Goal: Information Seeking & Learning: Learn about a topic

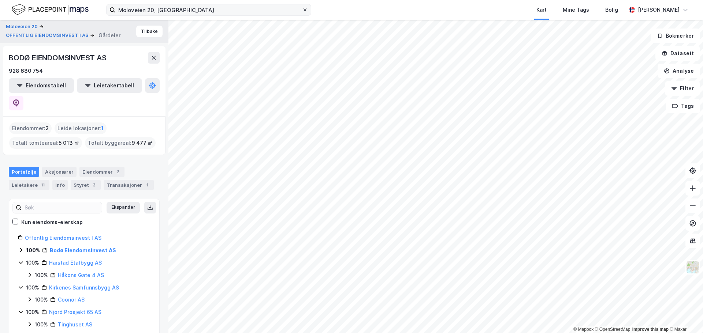
click at [304, 9] on icon at bounding box center [305, 10] width 4 height 4
click at [302, 9] on input "Moloveien 20, [GEOGRAPHIC_DATA]" at bounding box center [208, 9] width 187 height 11
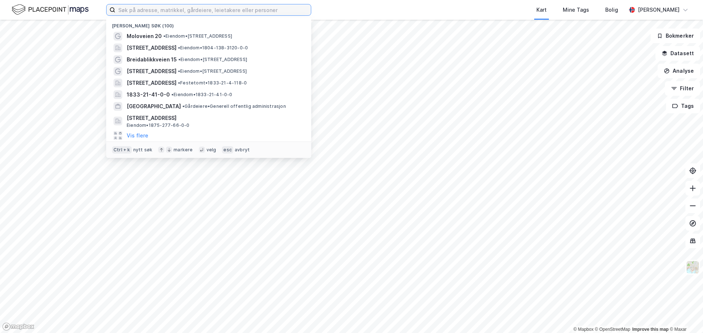
click at [176, 8] on input at bounding box center [212, 9] width 195 height 11
paste input "[STREET_ADDRESS]"
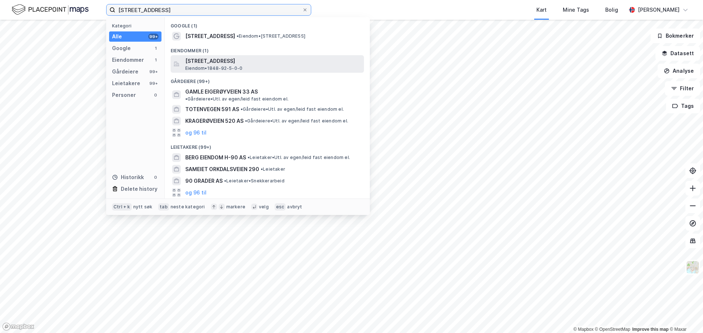
type input "[STREET_ADDRESS]"
click at [207, 61] on span "[STREET_ADDRESS]" at bounding box center [273, 61] width 176 height 9
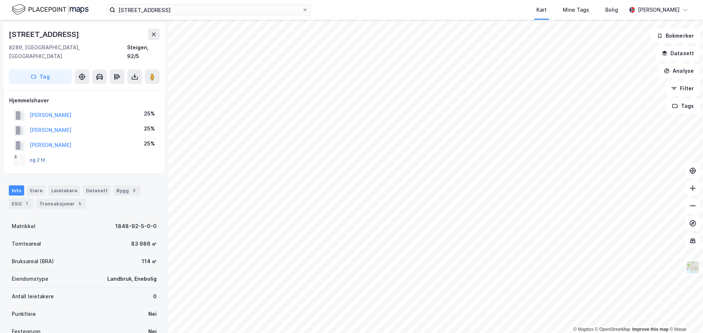
click at [0, 0] on button "og 2 til" at bounding box center [0, 0] width 0 height 0
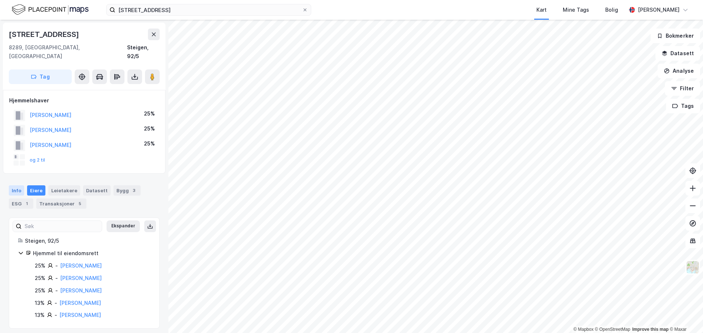
click at [15, 186] on div "Info" at bounding box center [16, 191] width 15 height 10
